Goal: Information Seeking & Learning: Learn about a topic

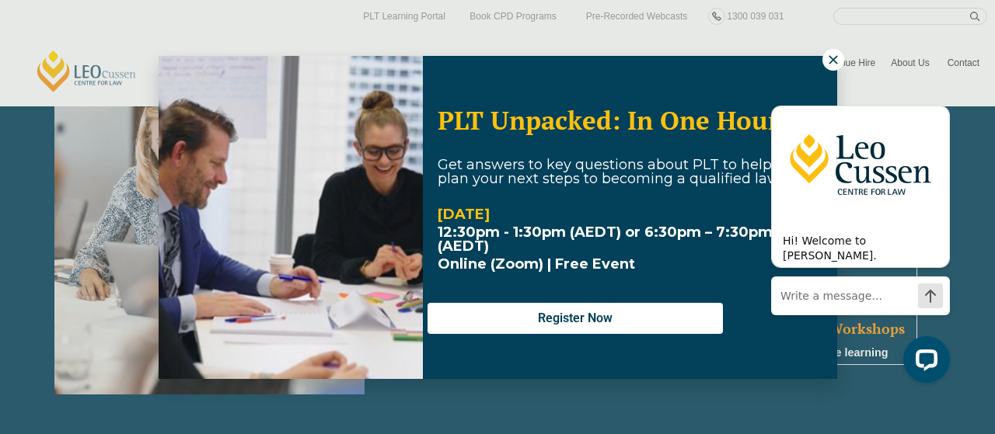
click at [826, 54] on icon at bounding box center [833, 60] width 14 height 14
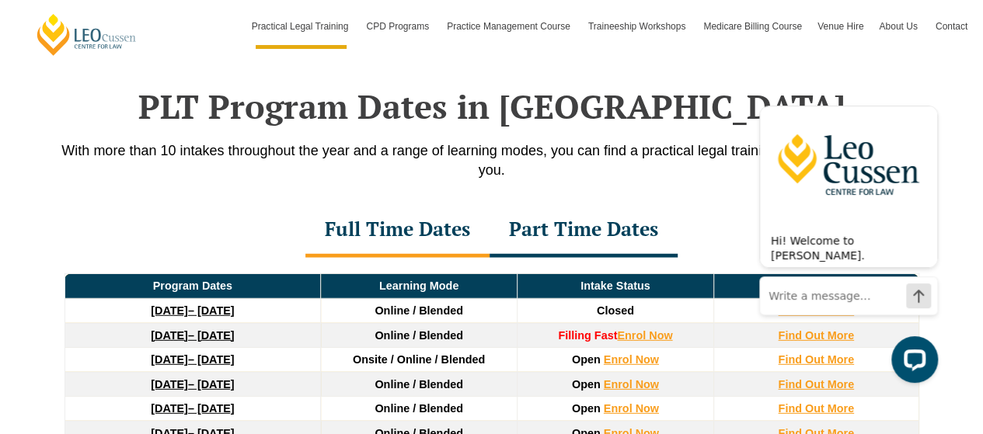
scroll to position [2098, 0]
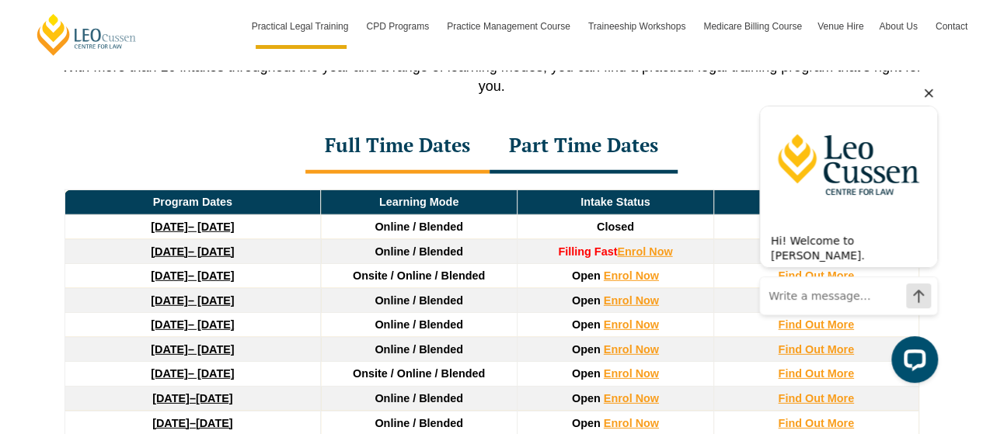
click at [931, 95] on icon "Hide greeting" at bounding box center [928, 93] width 19 height 19
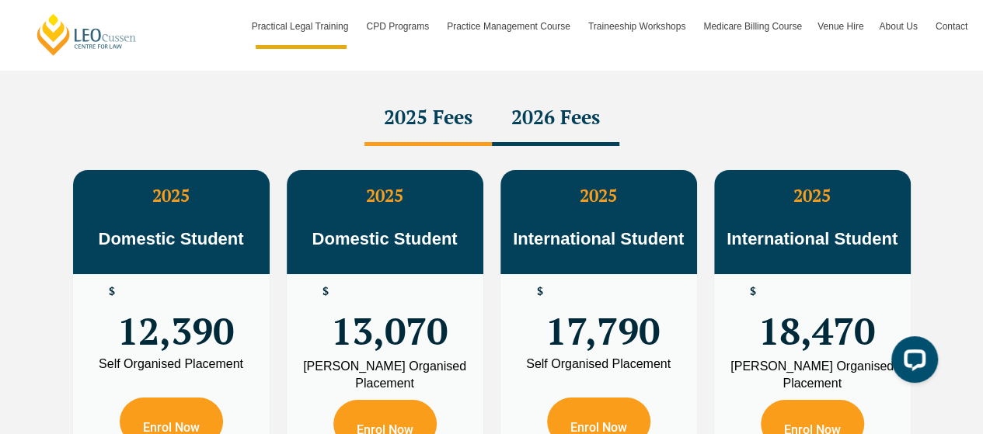
scroll to position [2720, 0]
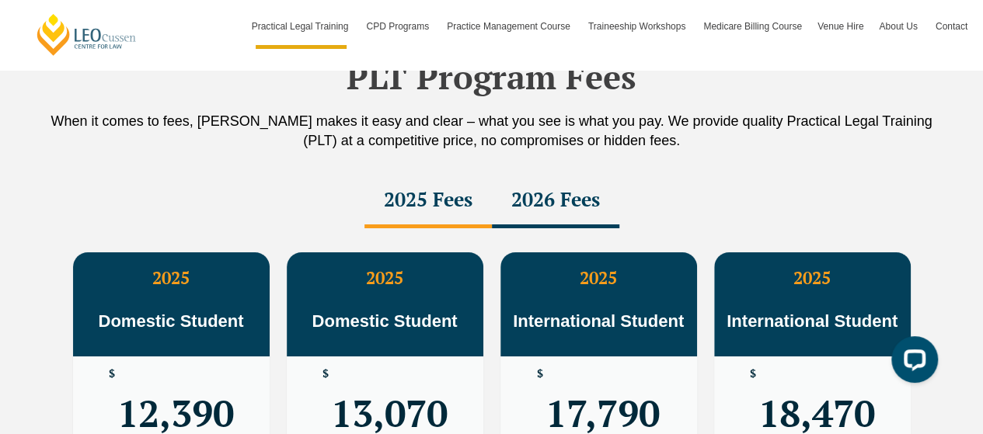
click at [553, 185] on div "2026 Fees" at bounding box center [555, 201] width 127 height 54
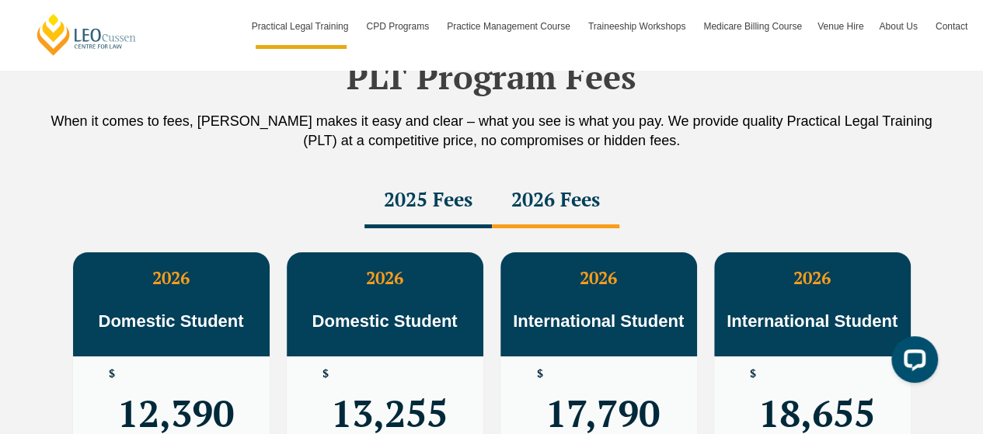
click at [429, 177] on div "2025 Fees" at bounding box center [427, 201] width 127 height 54
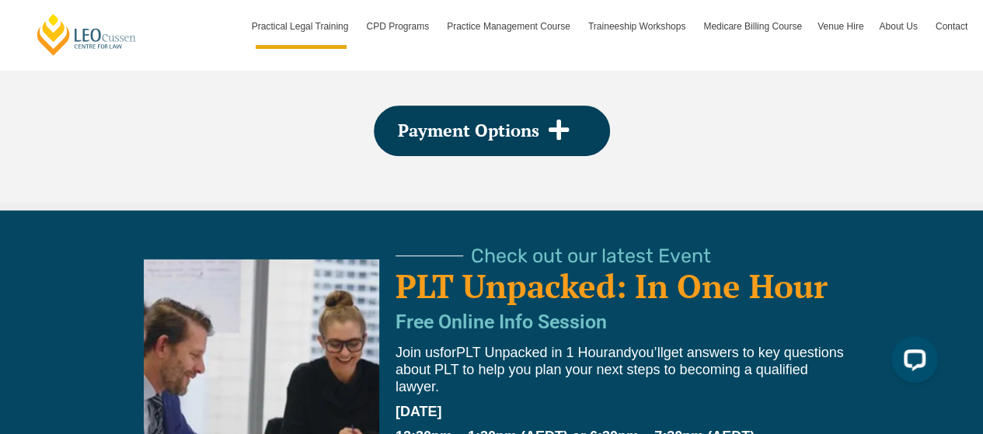
scroll to position [3108, 0]
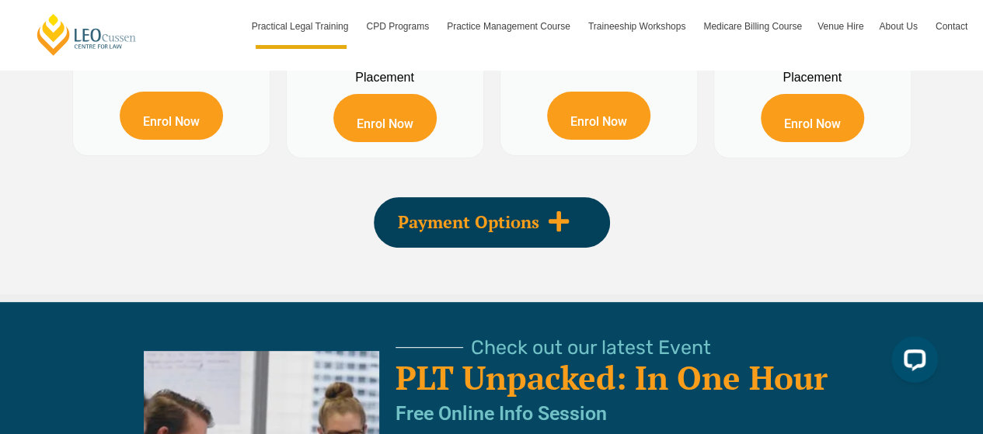
click at [539, 218] on div "Payment Options" at bounding box center [492, 222] width 236 height 51
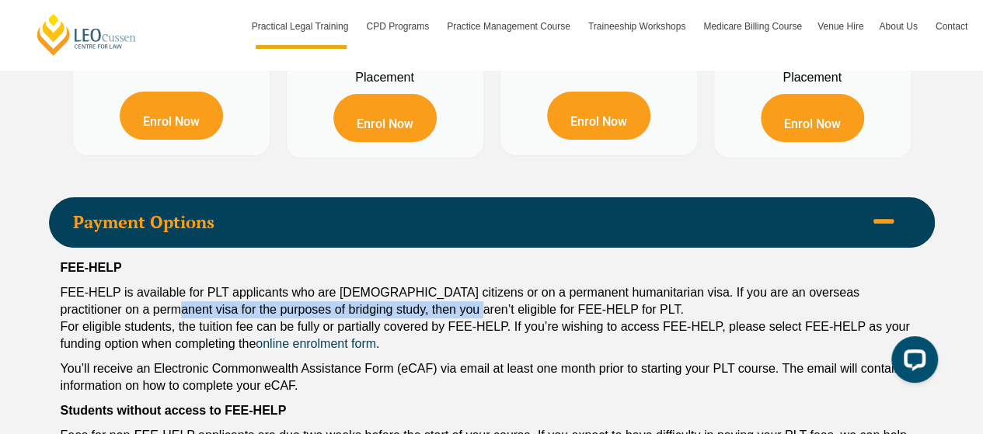
drag, startPoint x: 134, startPoint y: 282, endPoint x: 430, endPoint y: 284, distance: 295.3
click at [430, 284] on p "FEE-HELP is available for PLT applicants who are [DEMOGRAPHIC_DATA] citizens or…" at bounding box center [492, 318] width 862 height 68
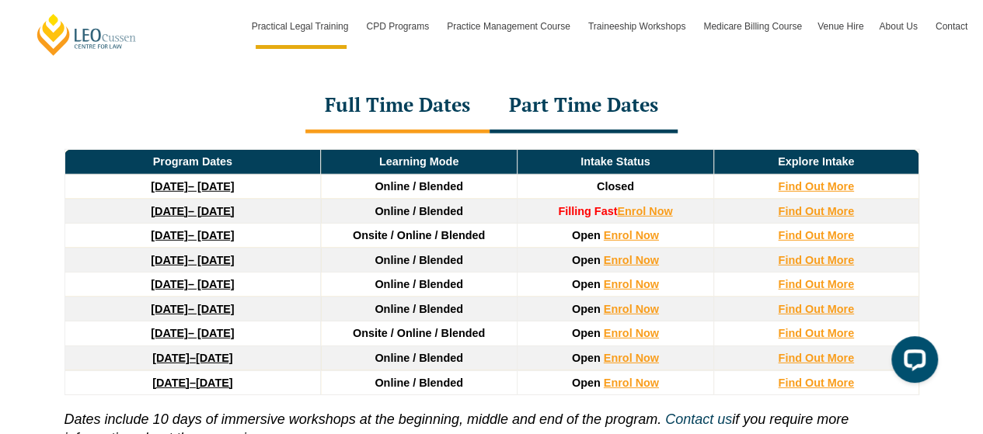
scroll to position [2098, 0]
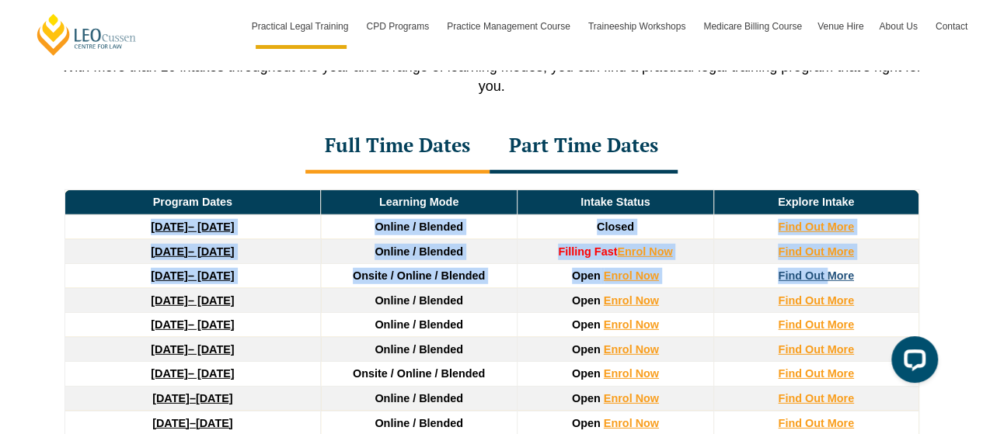
drag, startPoint x: 86, startPoint y: 207, endPoint x: 829, endPoint y: 262, distance: 744.8
click at [828, 265] on thead "Program Dates Learning Mode Intake Status Explore Intake [DATE] – [DATE] Online…" at bounding box center [491, 313] width 854 height 246
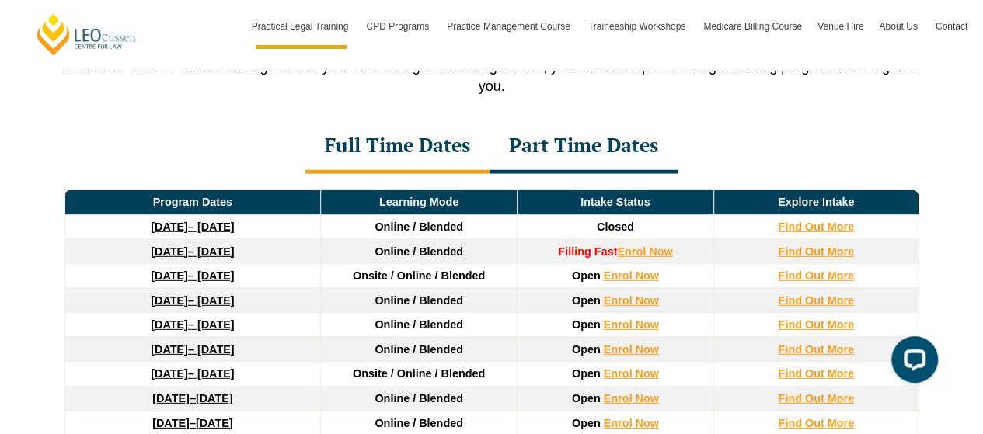
click at [774, 129] on div "Full Time Dates Part Time Dates" at bounding box center [492, 147] width 886 height 54
click at [172, 294] on strong "[DATE]" at bounding box center [169, 300] width 37 height 12
